Goal: Information Seeking & Learning: Understand process/instructions

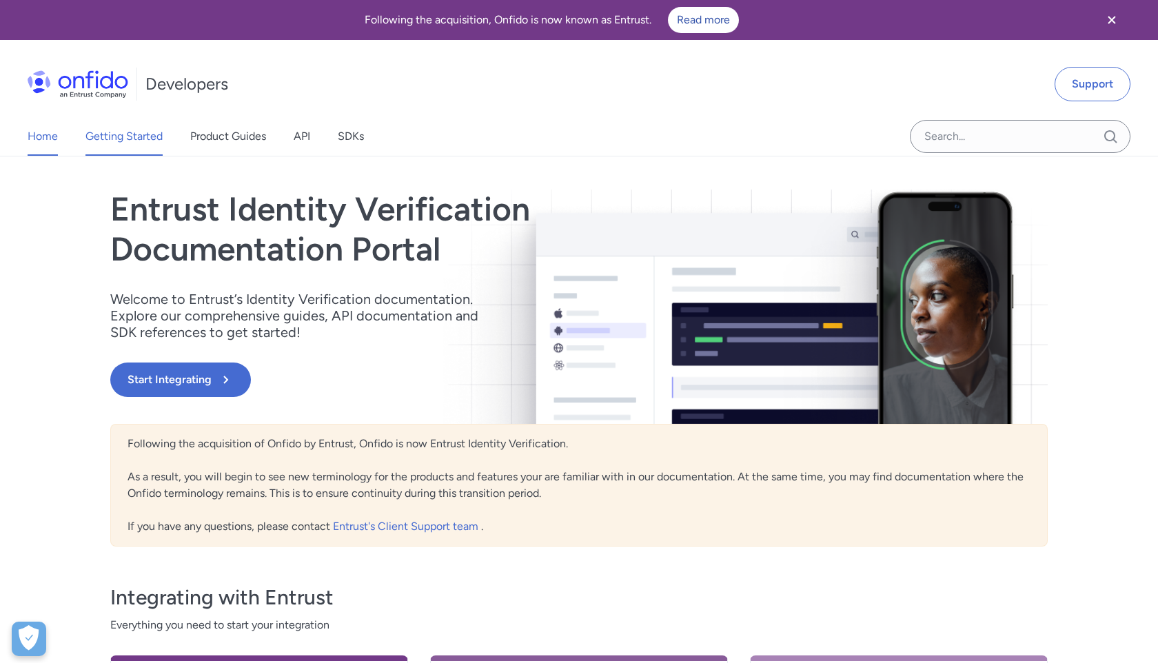
click at [151, 141] on link "Getting Started" at bounding box center [123, 136] width 77 height 39
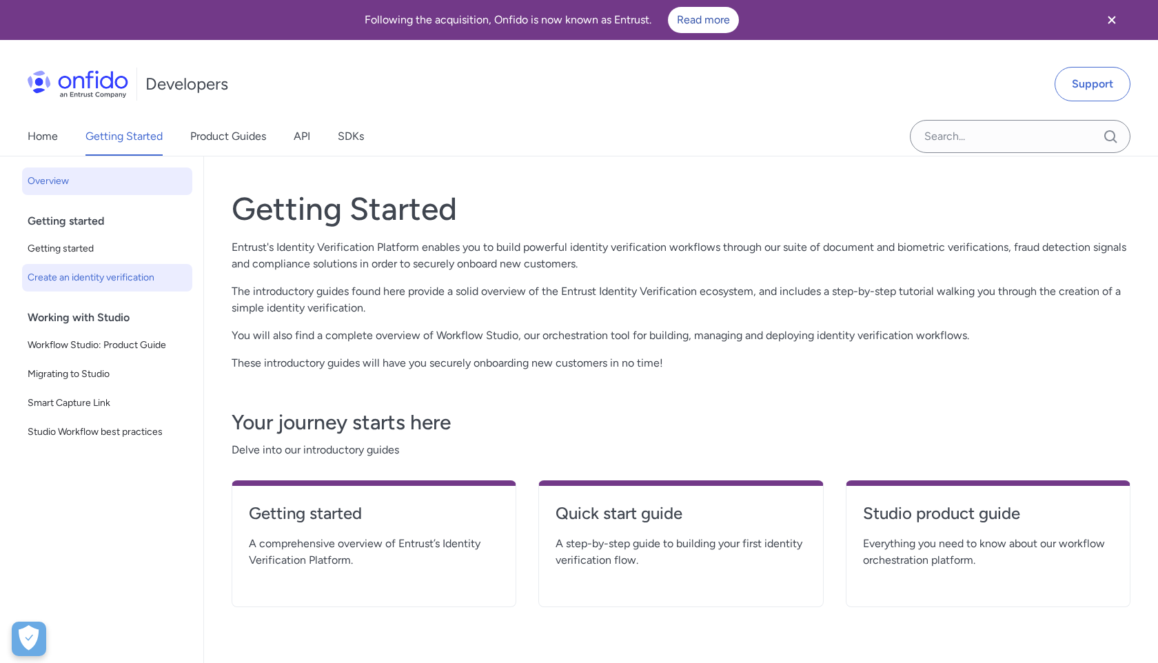
click at [134, 285] on span "Create an identity verification" at bounding box center [107, 277] width 159 height 17
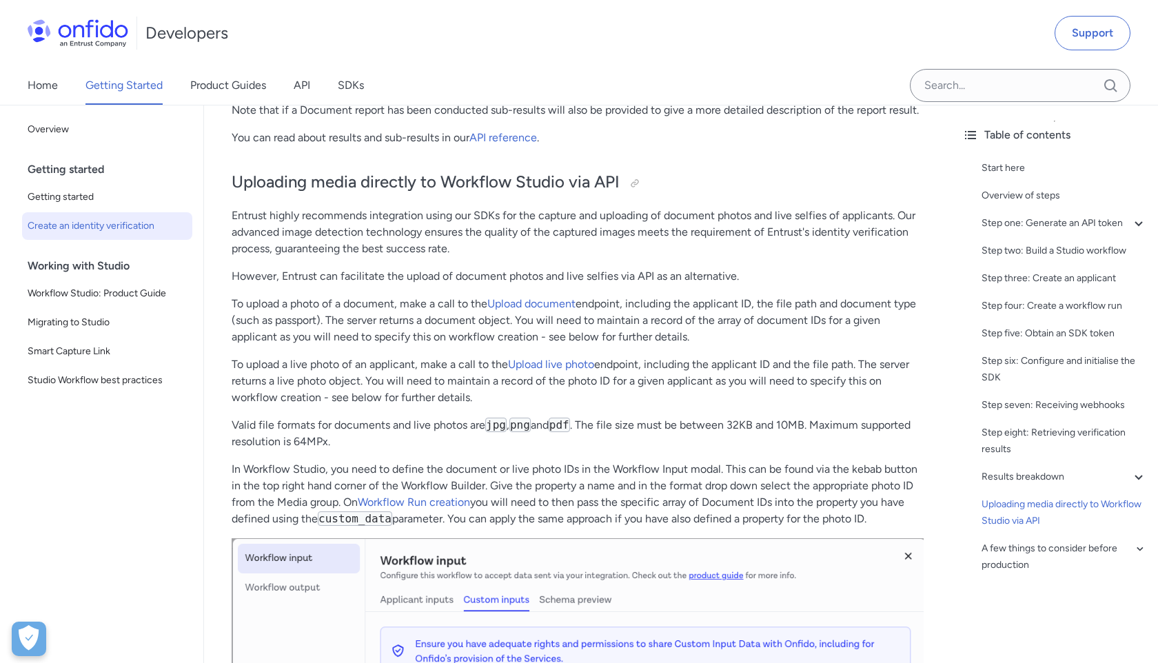
scroll to position [5717, 0]
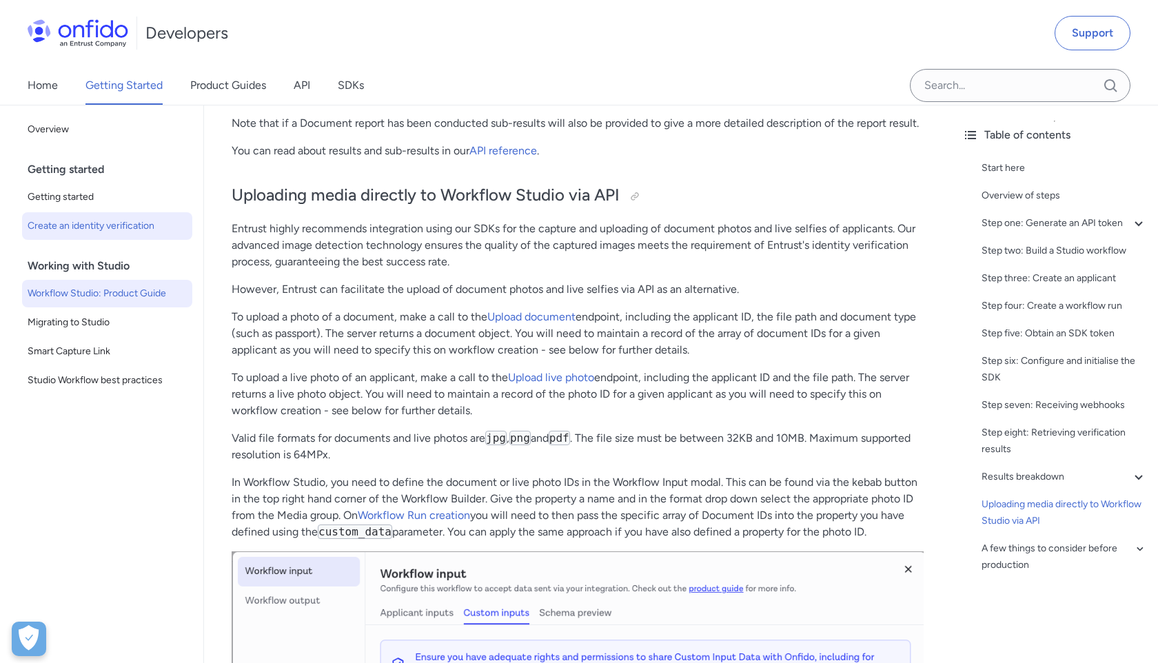
click at [74, 292] on span "Workflow Studio: Product Guide" at bounding box center [107, 293] width 159 height 17
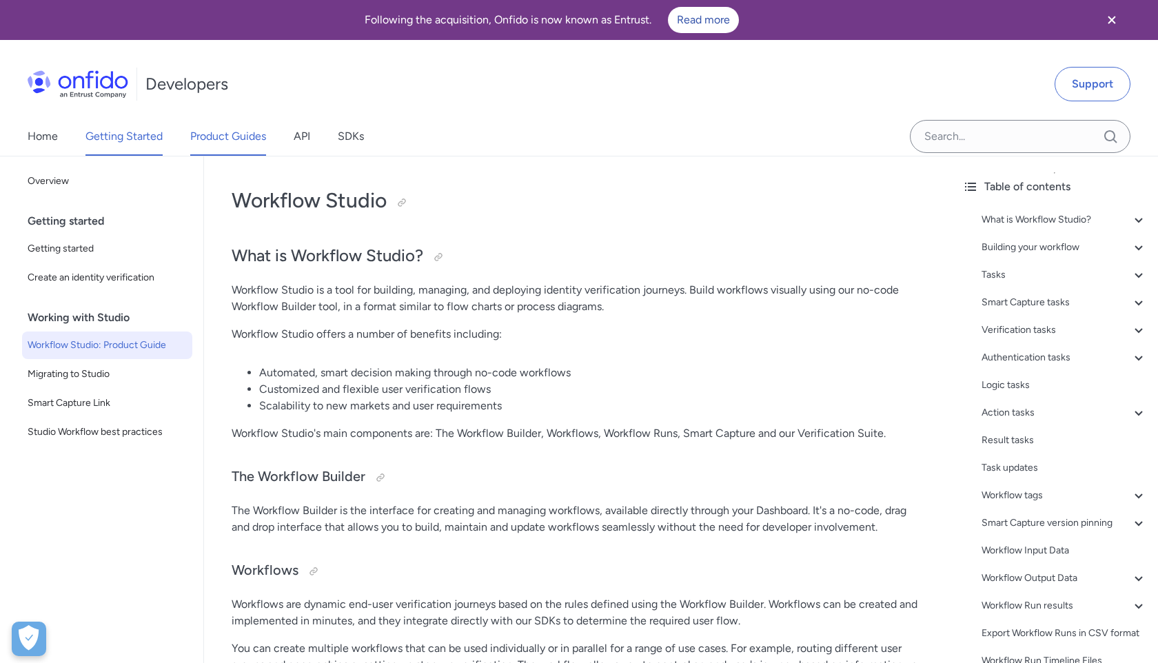
click at [236, 132] on link "Product Guides" at bounding box center [228, 136] width 76 height 39
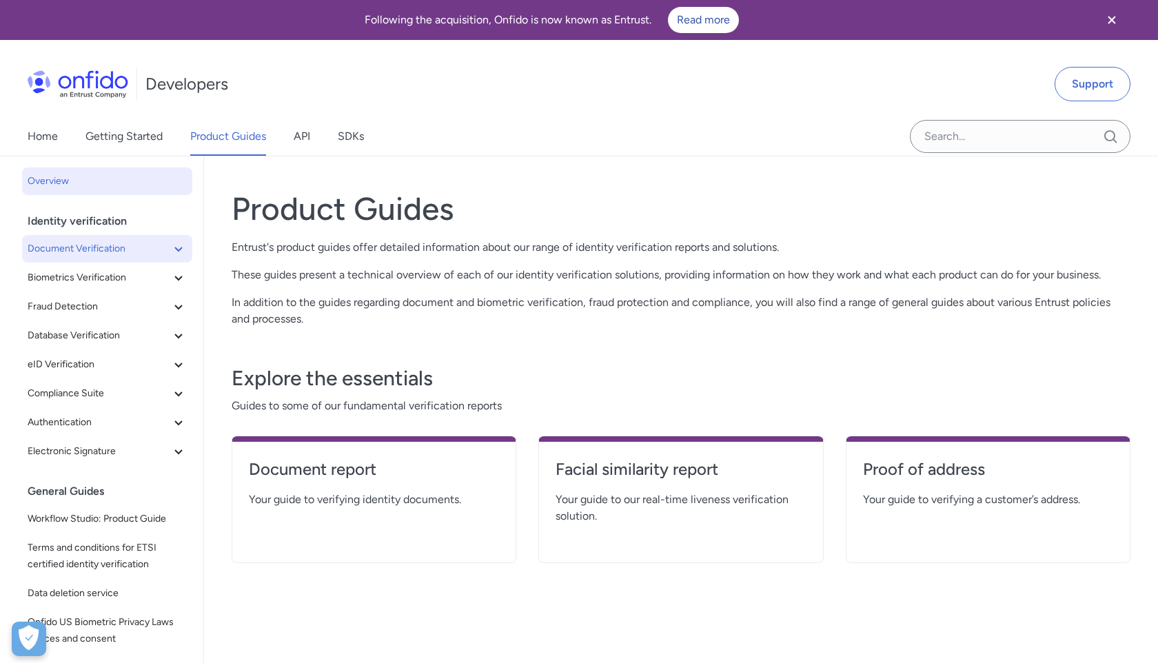
click at [110, 258] on button "Document Verification" at bounding box center [107, 249] width 170 height 28
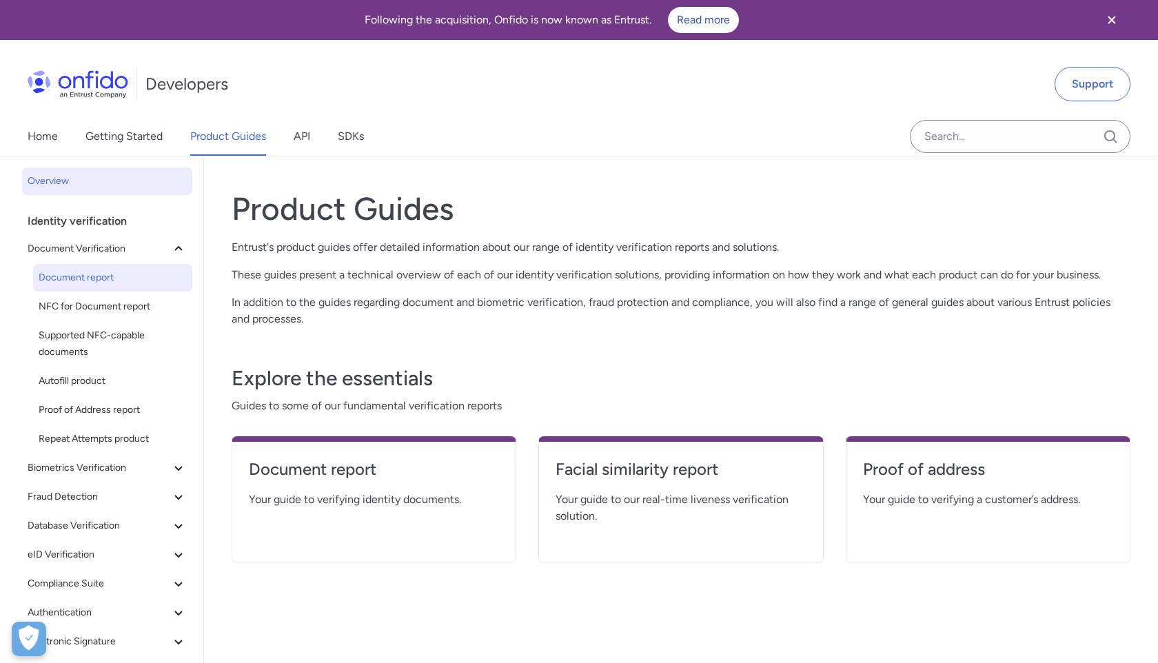
click at [101, 269] on span "Document report" at bounding box center [113, 277] width 148 height 17
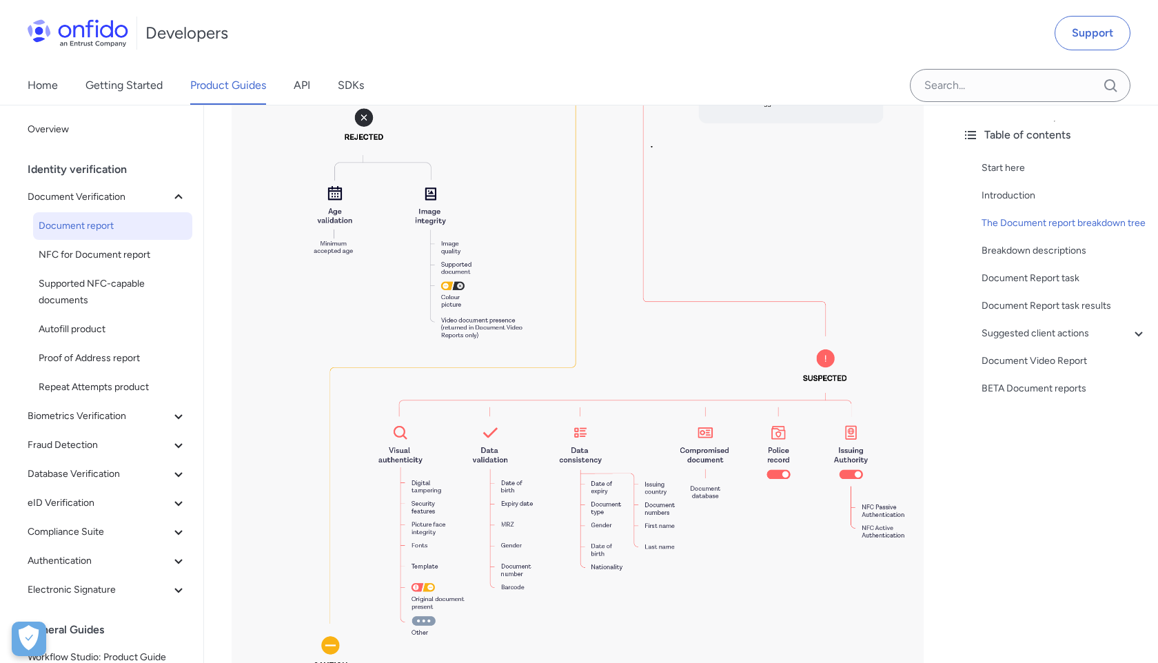
scroll to position [1303, 0]
